Goal: Task Accomplishment & Management: Use online tool/utility

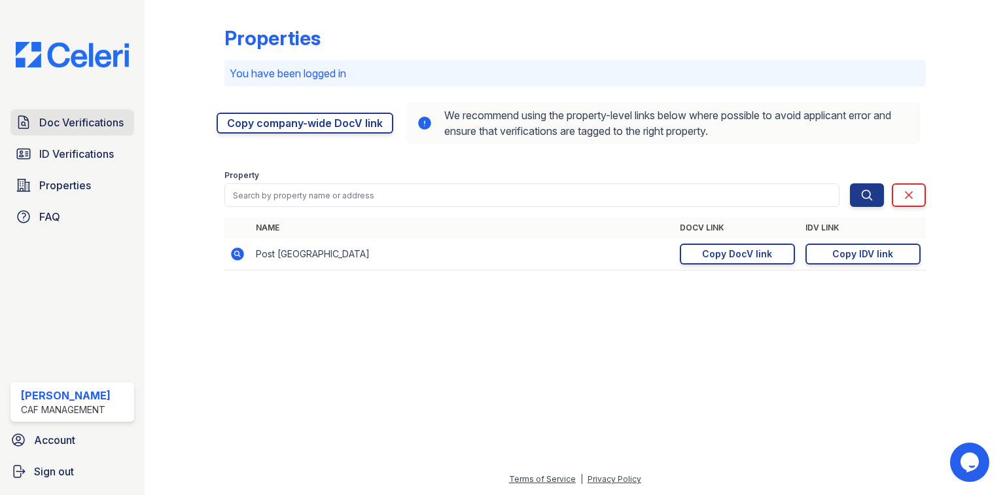
click at [103, 125] on span "Doc Verifications" at bounding box center [81, 123] width 84 height 16
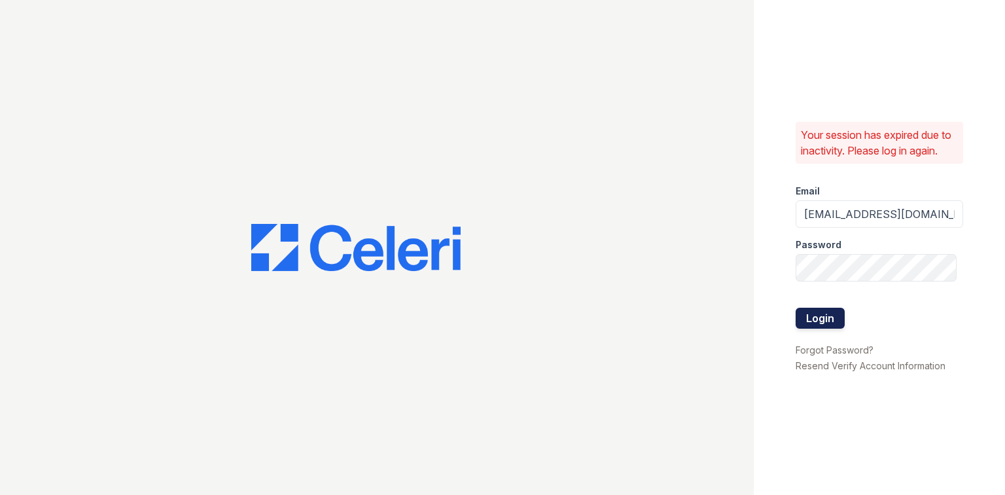
click at [821, 311] on button "Login" at bounding box center [820, 318] width 49 height 21
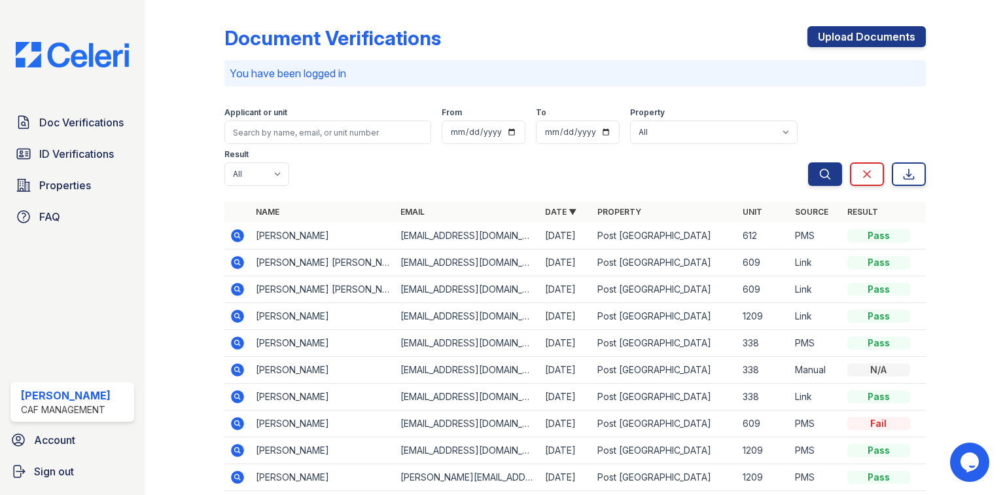
click at [238, 256] on icon at bounding box center [237, 262] width 13 height 13
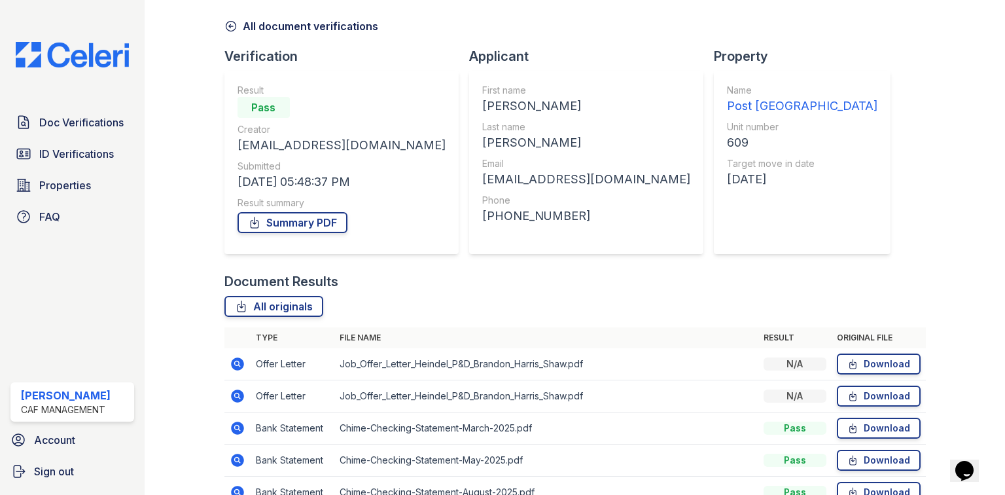
scroll to position [157, 0]
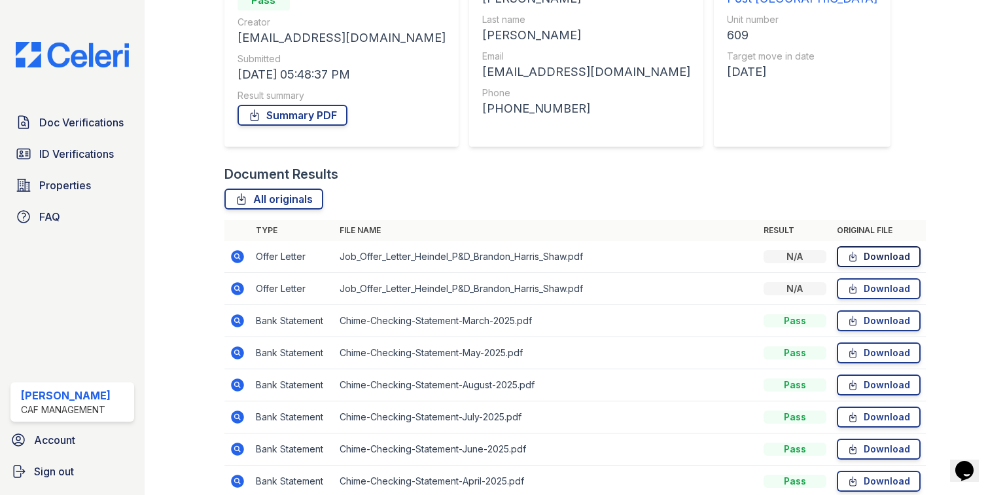
click at [865, 258] on link "Download" at bounding box center [879, 256] width 84 height 21
click at [95, 119] on span "Doc Verifications" at bounding box center [81, 123] width 84 height 16
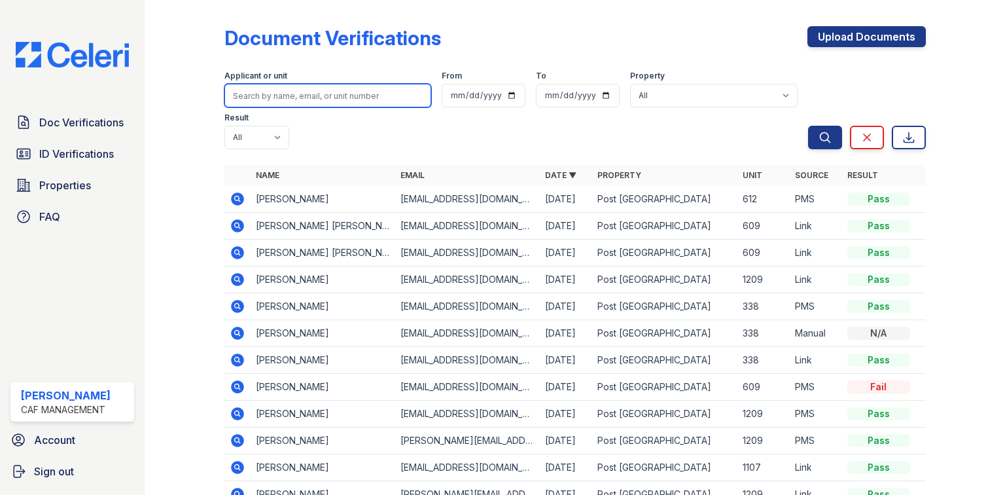
drag, startPoint x: 274, startPoint y: 89, endPoint x: 281, endPoint y: 88, distance: 7.2
click at [274, 89] on input "search" at bounding box center [327, 96] width 207 height 24
type input "key"
click at [808, 126] on button "Search" at bounding box center [825, 138] width 34 height 24
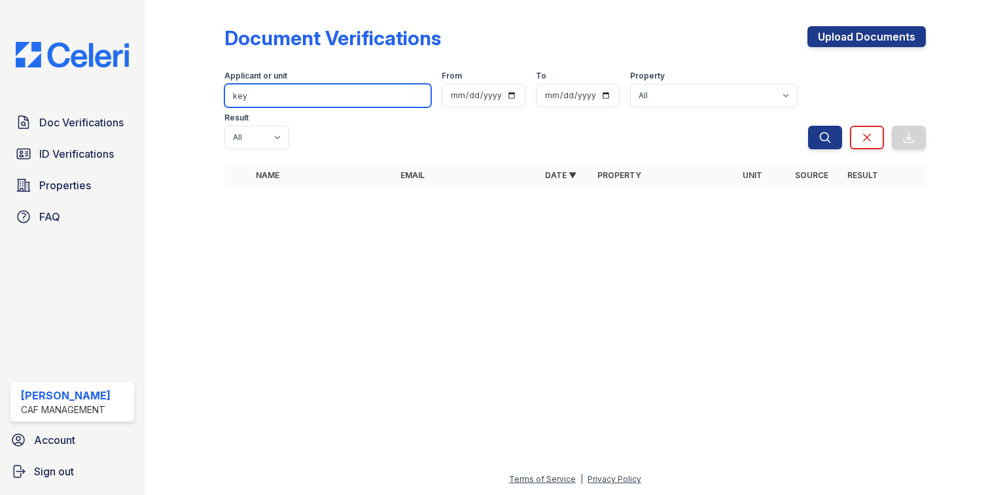
click at [279, 87] on input "key" at bounding box center [327, 96] width 207 height 24
type input "kaielyn"
click at [808, 126] on button "Search" at bounding box center [825, 138] width 34 height 24
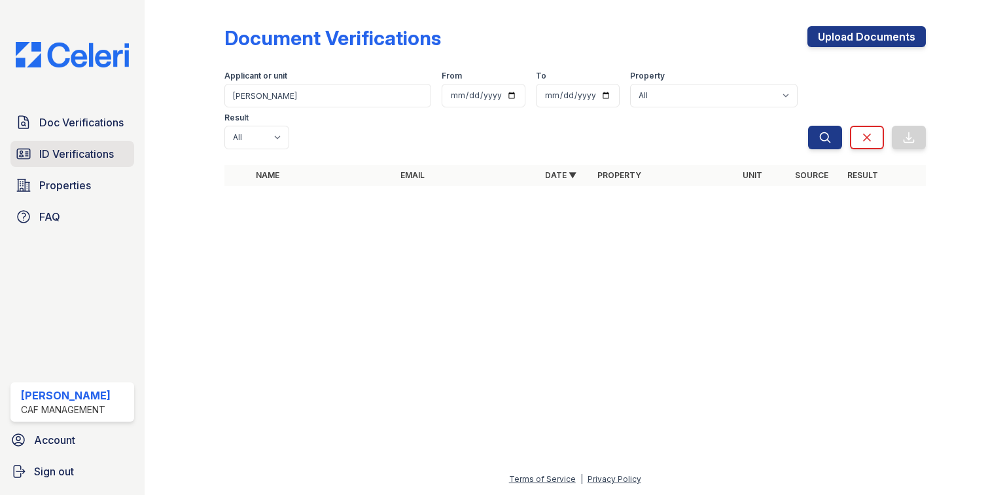
click at [44, 152] on span "ID Verifications" at bounding box center [76, 154] width 75 height 16
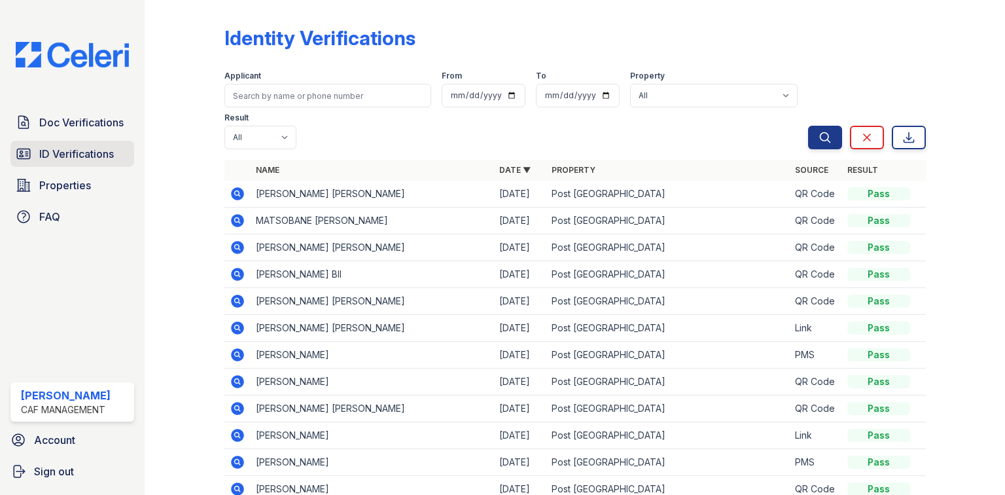
click at [107, 151] on span "ID Verifications" at bounding box center [76, 154] width 75 height 16
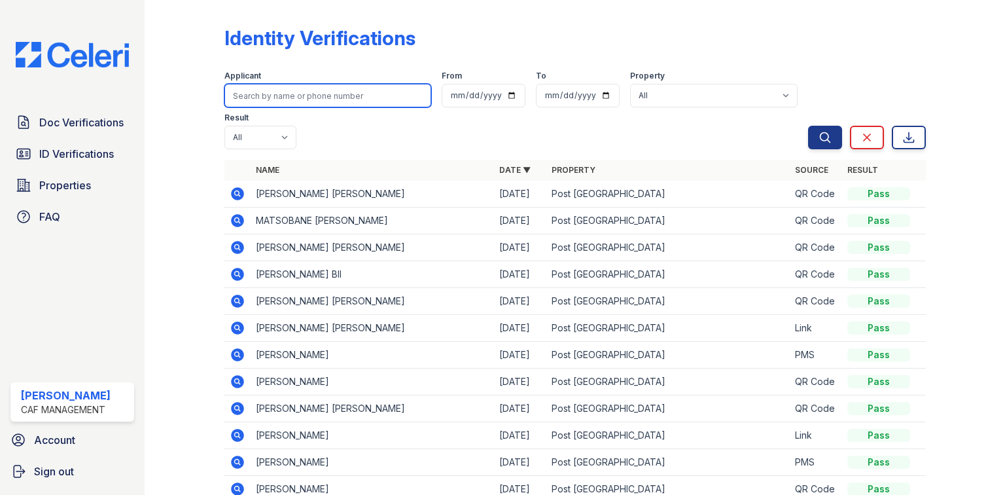
click at [274, 88] on input "search" at bounding box center [327, 96] width 207 height 24
click at [306, 97] on input "search" at bounding box center [327, 96] width 207 height 24
type input "key"
click at [808, 126] on button "Search" at bounding box center [825, 138] width 34 height 24
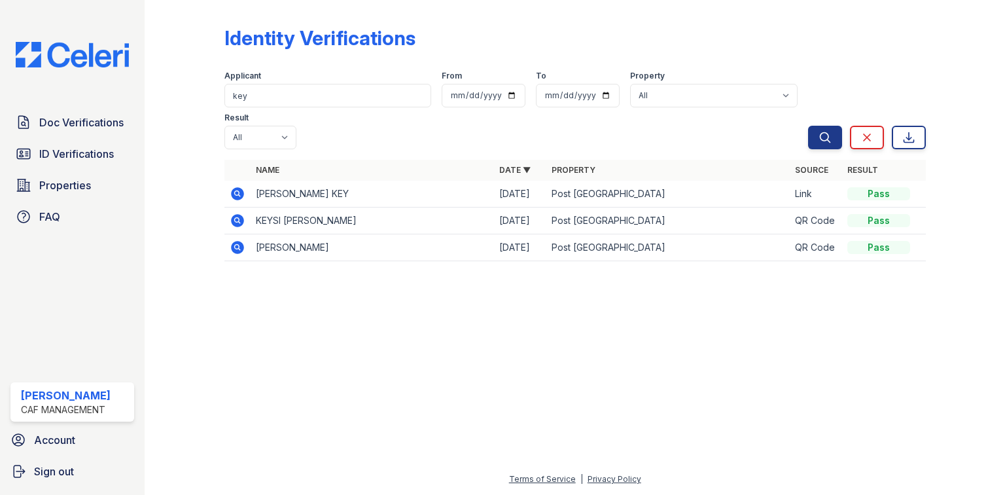
click at [243, 187] on icon at bounding box center [237, 193] width 13 height 13
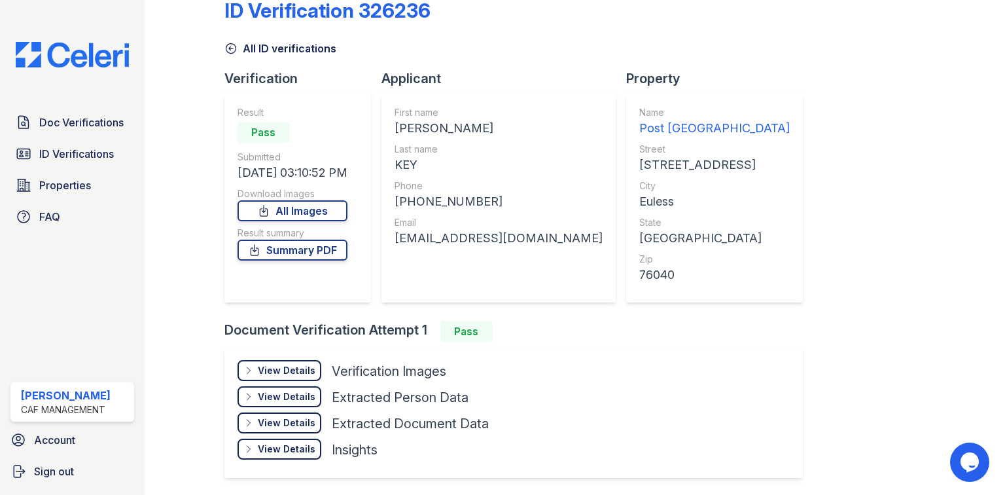
scroll to position [52, 0]
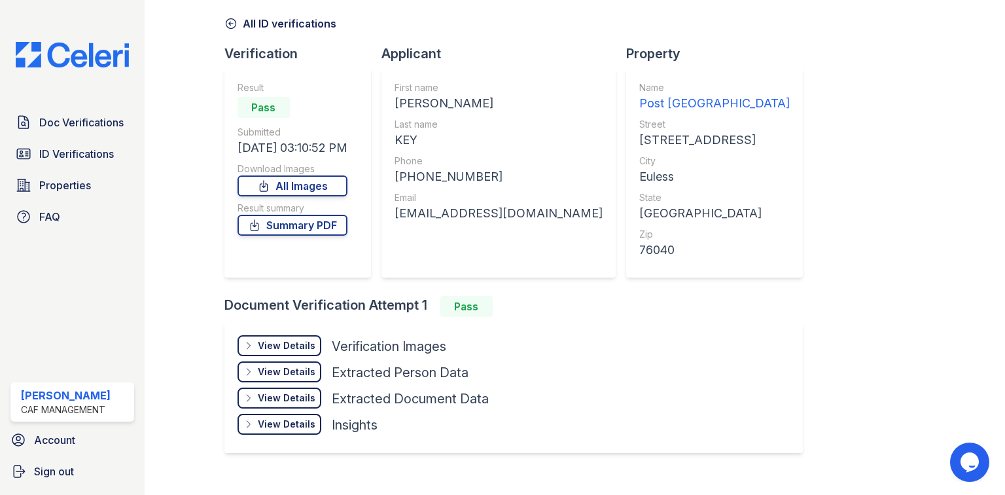
click at [291, 348] on div "View Details" at bounding box center [287, 345] width 58 height 13
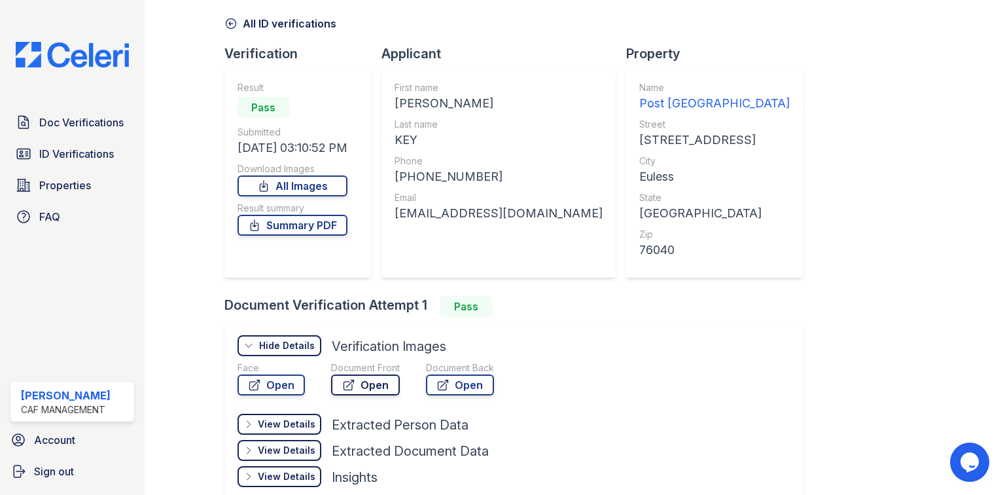
click at [365, 377] on link "Open" at bounding box center [365, 384] width 69 height 21
